Goal: Information Seeking & Learning: Learn about a topic

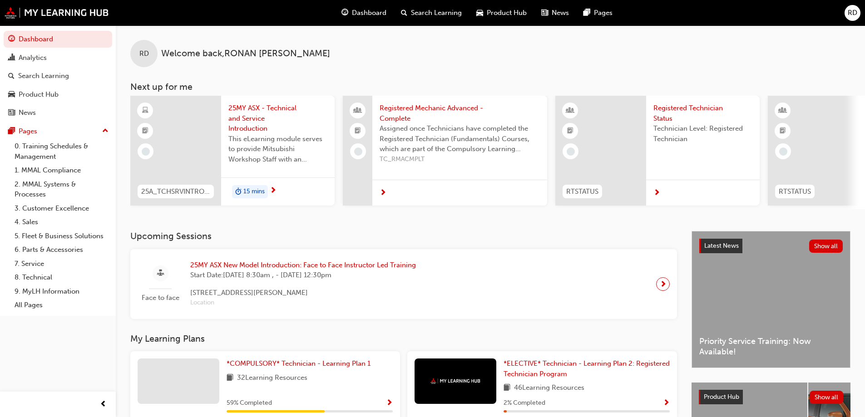
click at [175, 114] on div at bounding box center [175, 151] width 91 height 110
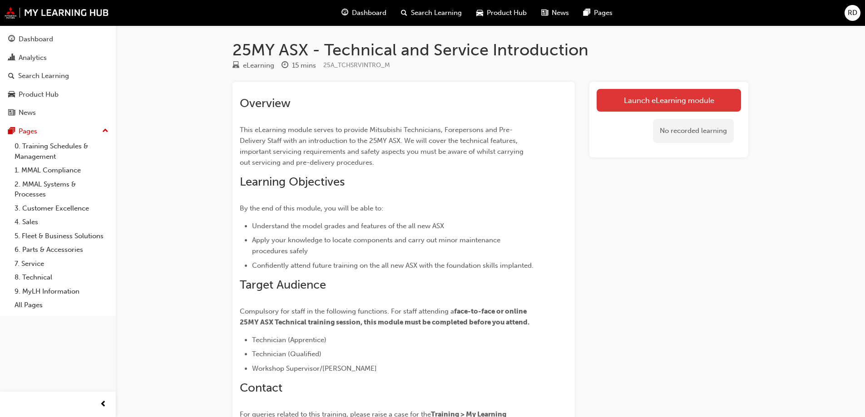
click at [654, 93] on link "Launch eLearning module" at bounding box center [668, 100] width 144 height 23
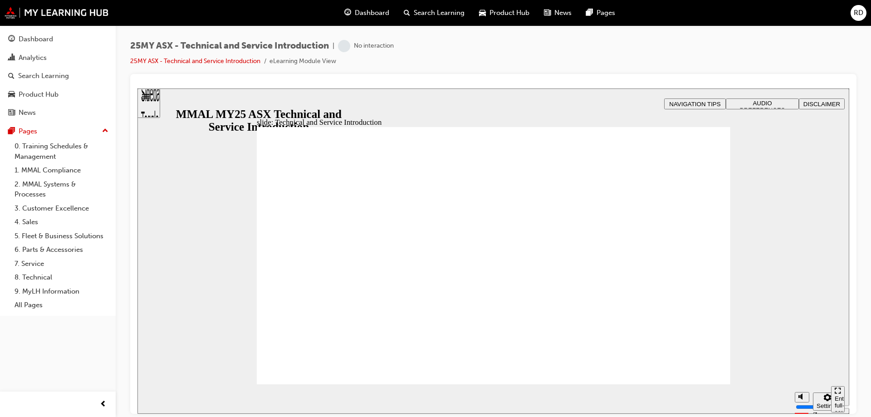
click at [767, 101] on span "AUDIO PREFERENCES" at bounding box center [762, 106] width 45 height 14
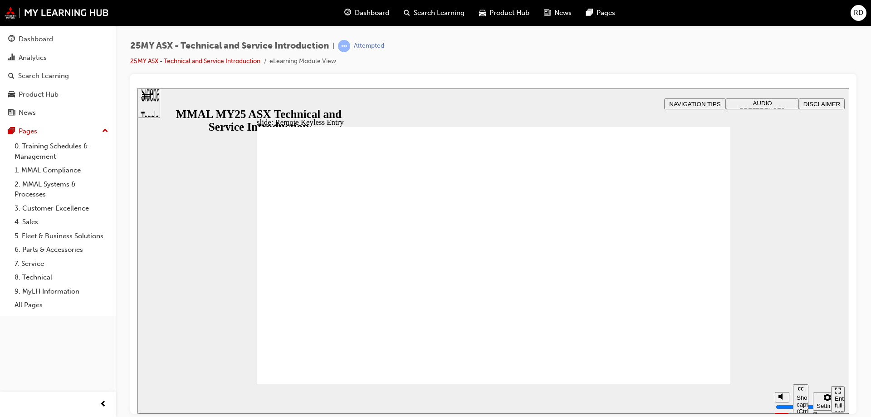
type input "21"
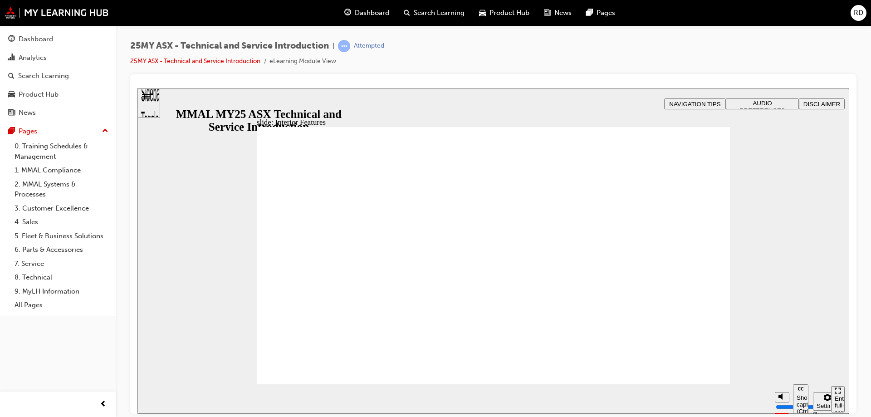
drag, startPoint x: 502, startPoint y: 244, endPoint x: 518, endPoint y: 250, distance: 16.9
type input "17"
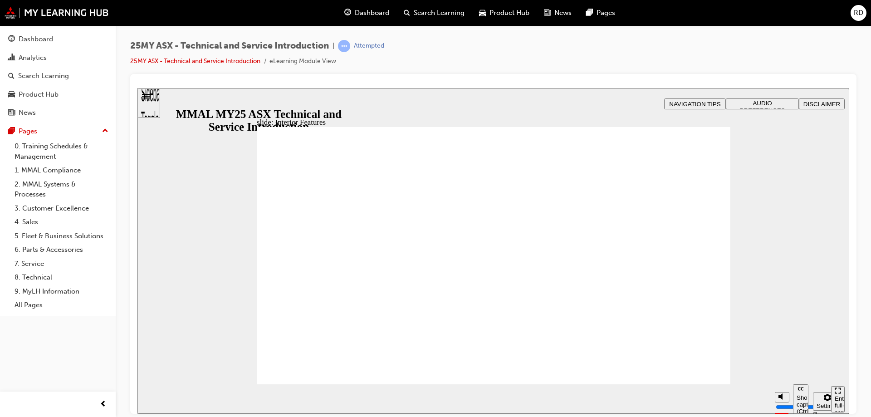
click at [594, 112] on div "slide: General Specifications Rectangle 1 ENGINE Vector.svg Rectangle 2 General…" at bounding box center [494, 250] width 712 height 325
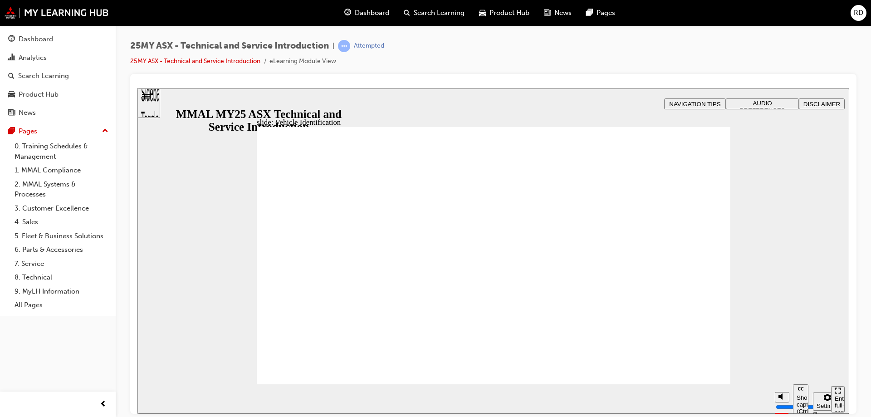
drag, startPoint x: 714, startPoint y: 160, endPoint x: 697, endPoint y: 198, distance: 41.6
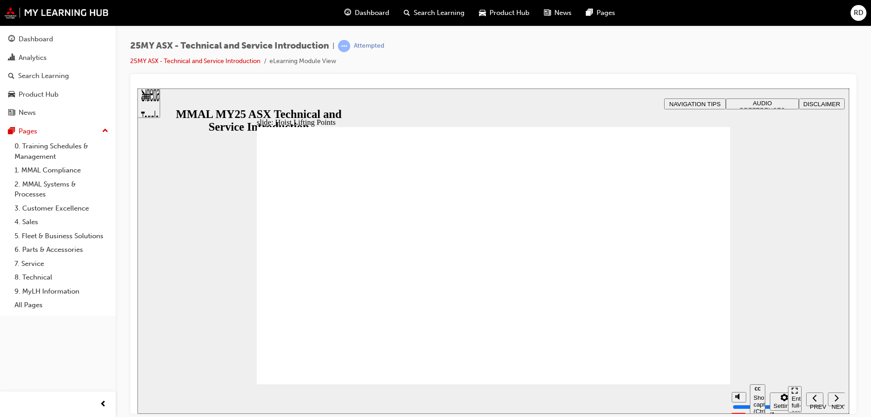
drag, startPoint x: 792, startPoint y: 282, endPoint x: 712, endPoint y: 418, distance: 157.5
click at [712, 413] on html "Add maximum torque multiplication at stall. This also creates the most amount o…" at bounding box center [494, 250] width 712 height 325
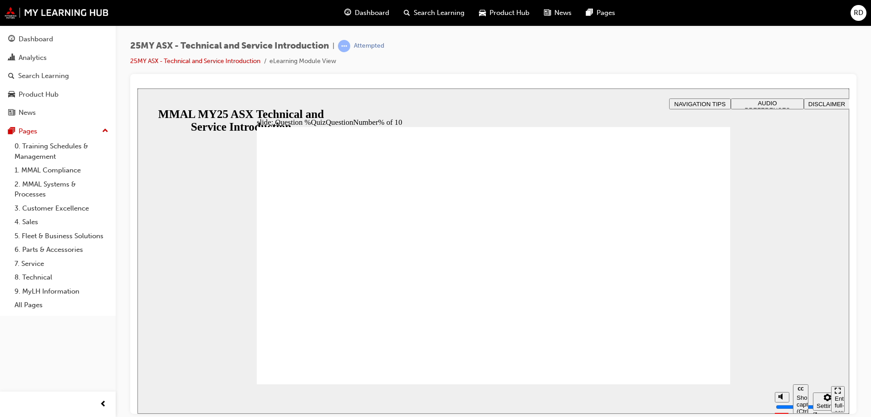
radio input "true"
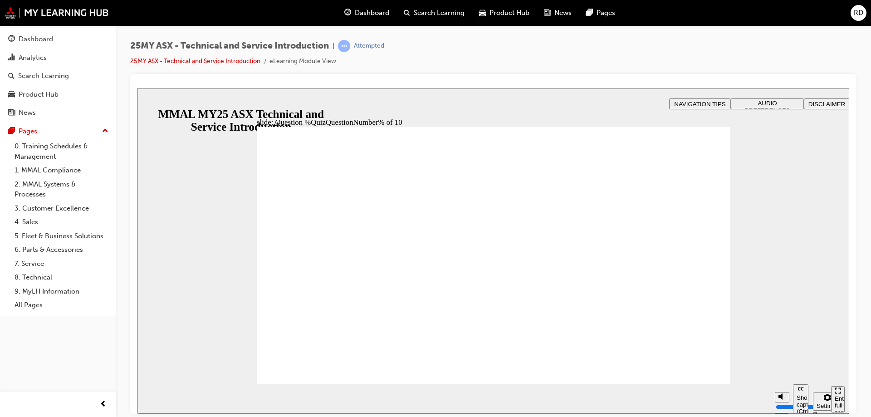
radio input "true"
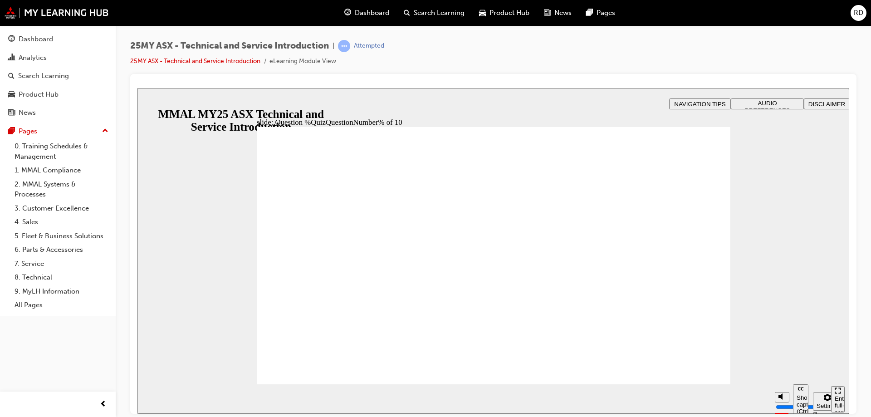
radio input "true"
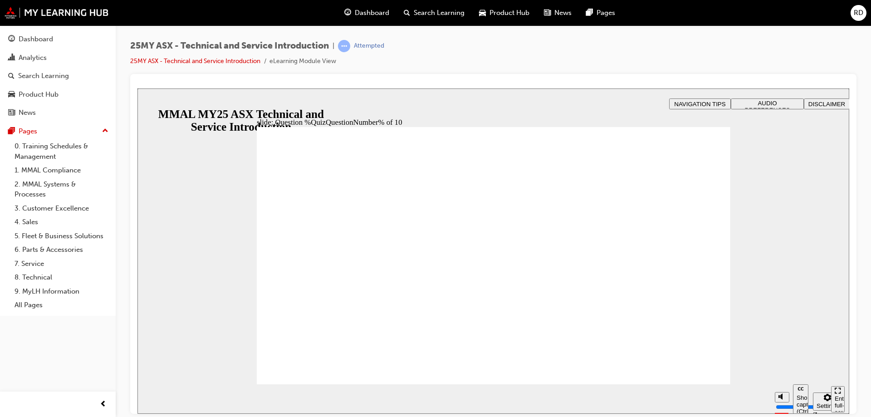
radio input "true"
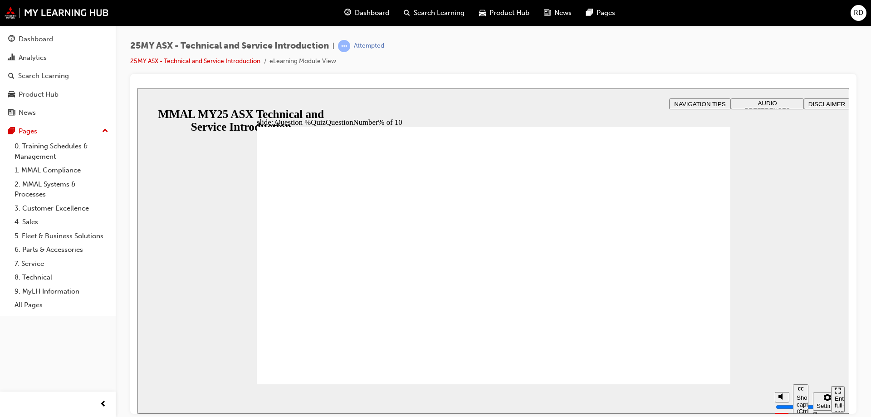
radio input "true"
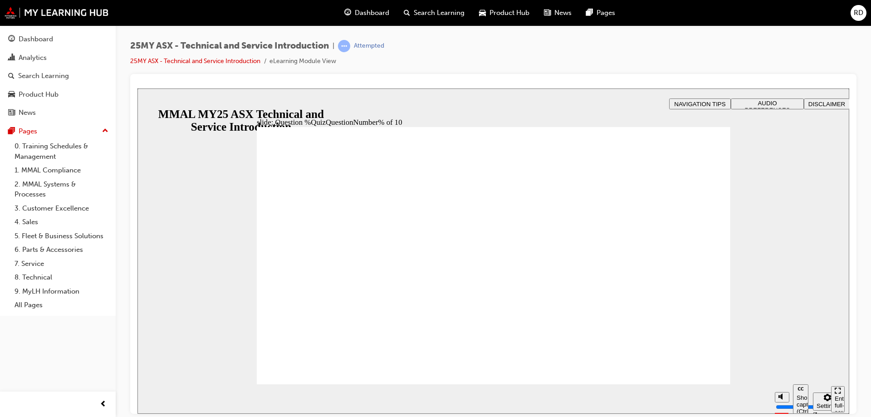
radio input "true"
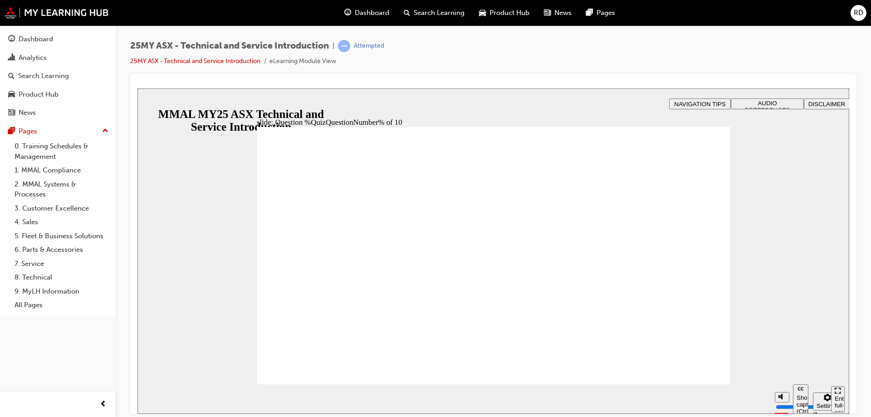
radio input "true"
